Goal: Find specific page/section: Find specific page/section

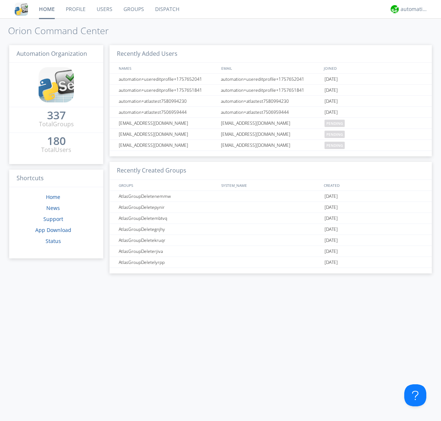
click at [104, 9] on link "Users" at bounding box center [104, 9] width 27 height 18
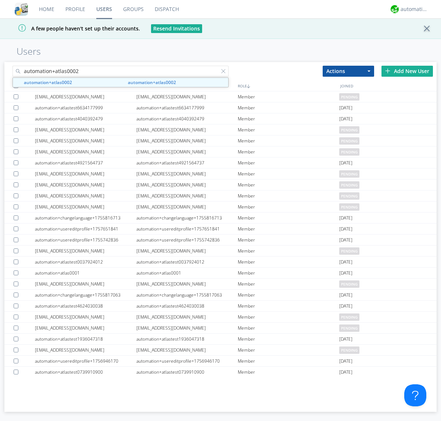
type input "automation+atlas0002"
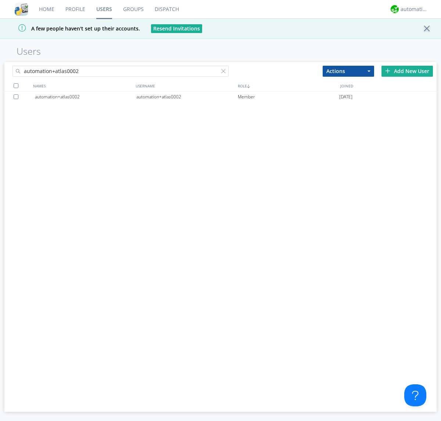
click at [186, 97] on div "automation+atlas0002" at bounding box center [186, 96] width 101 height 11
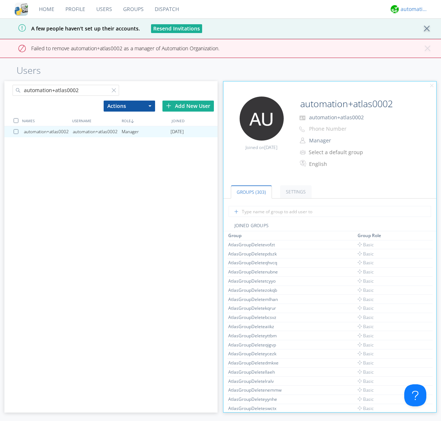
click at [412, 9] on div "automation+atlas" at bounding box center [414, 9] width 28 height 7
